Goal: Check status: Check status

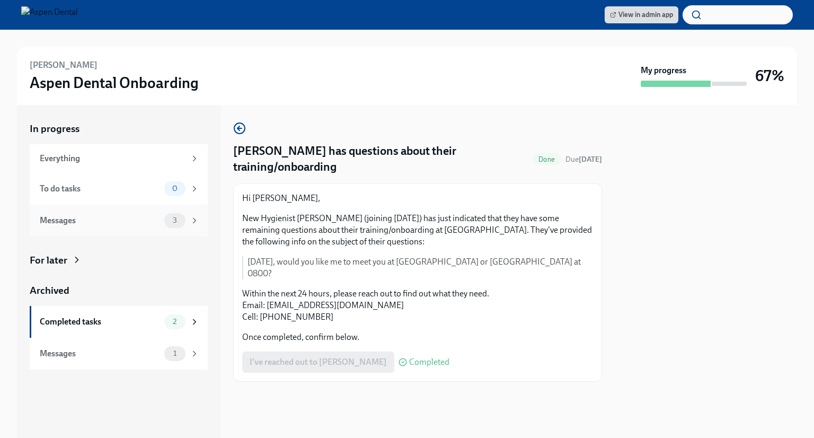
click at [197, 223] on icon at bounding box center [195, 221] width 10 height 10
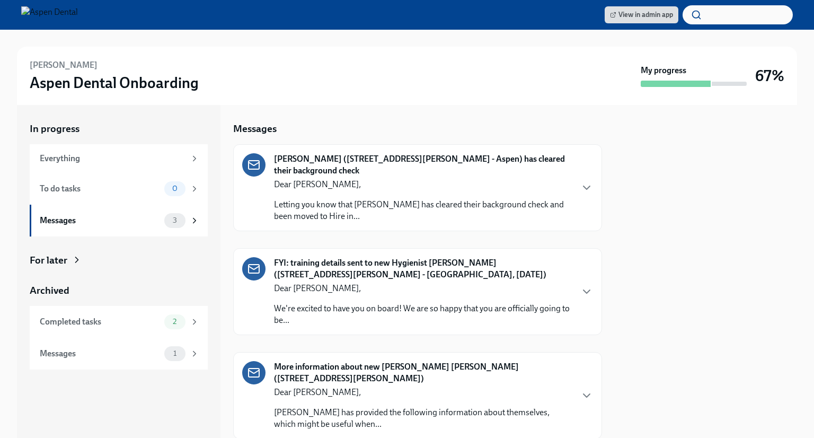
click at [406, 193] on div "Dear [PERSON_NAME], Letting you know that [PERSON_NAME] has cleared their backg…" at bounding box center [423, 200] width 298 height 43
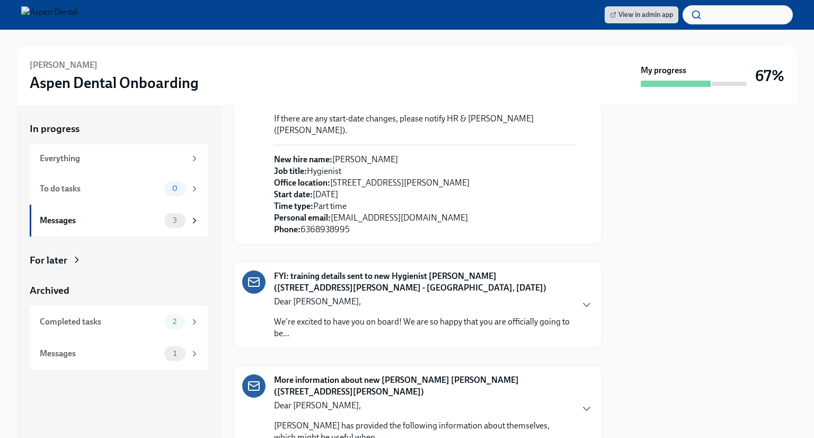
scroll to position [210, 0]
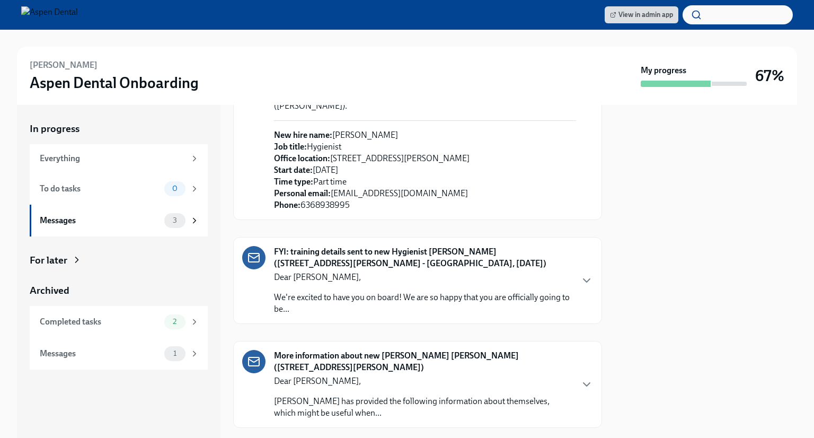
click at [530, 271] on p "Dear [PERSON_NAME]," at bounding box center [423, 277] width 298 height 12
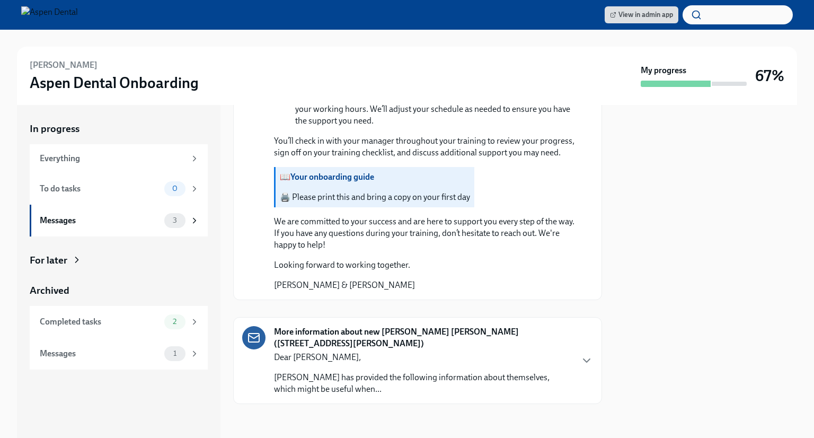
scroll to position [1265, 0]
click at [482, 355] on p "Dear [PERSON_NAME]," at bounding box center [423, 357] width 298 height 12
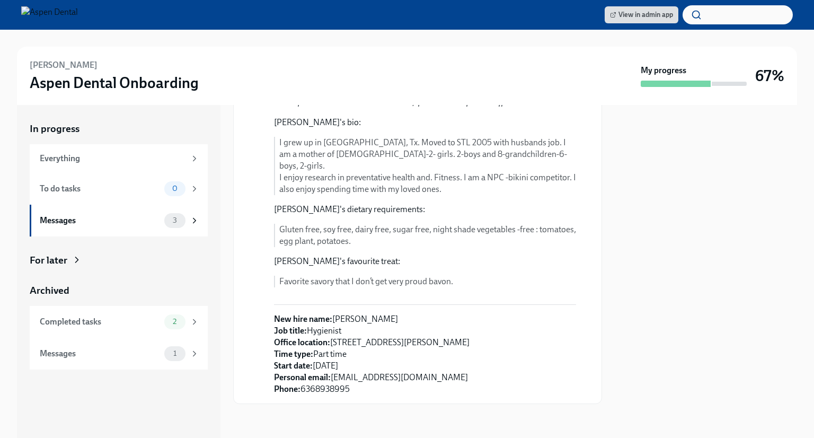
scroll to position [1588, 0]
click at [148, 319] on div "Completed tasks" at bounding box center [100, 322] width 120 height 12
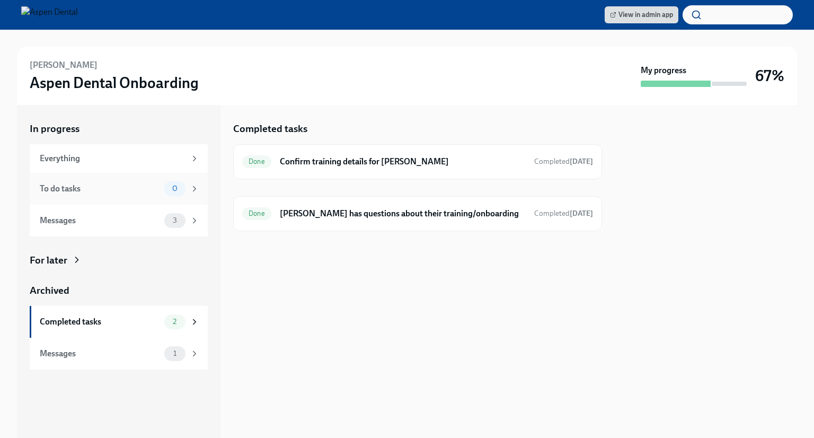
click at [170, 189] on span "0" at bounding box center [175, 188] width 18 height 8
